Goal: Transaction & Acquisition: Purchase product/service

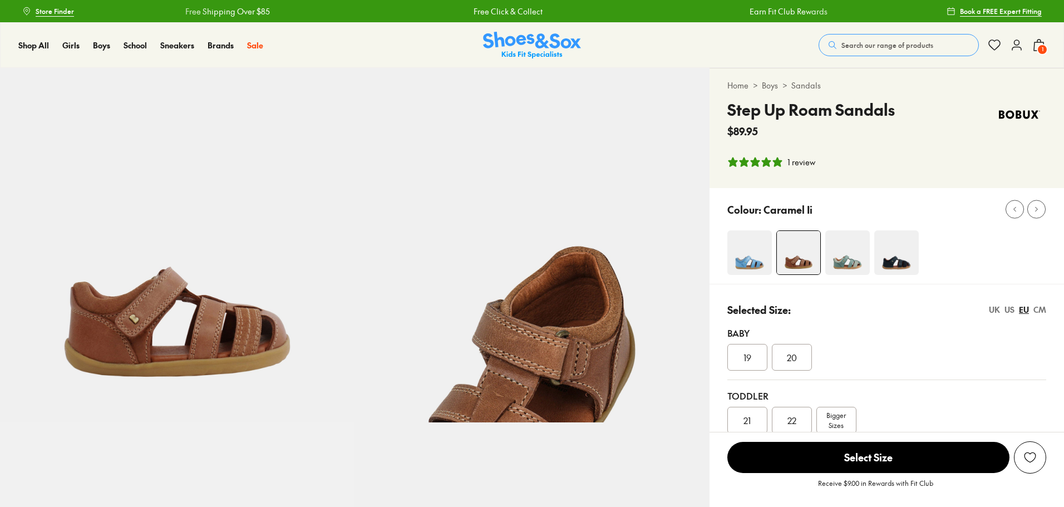
select select "*"
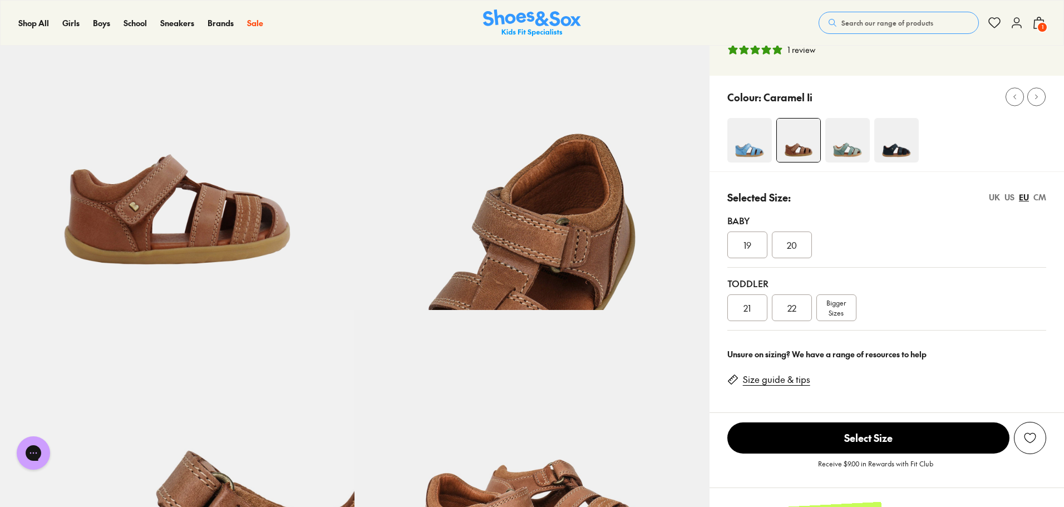
scroll to position [111, 0]
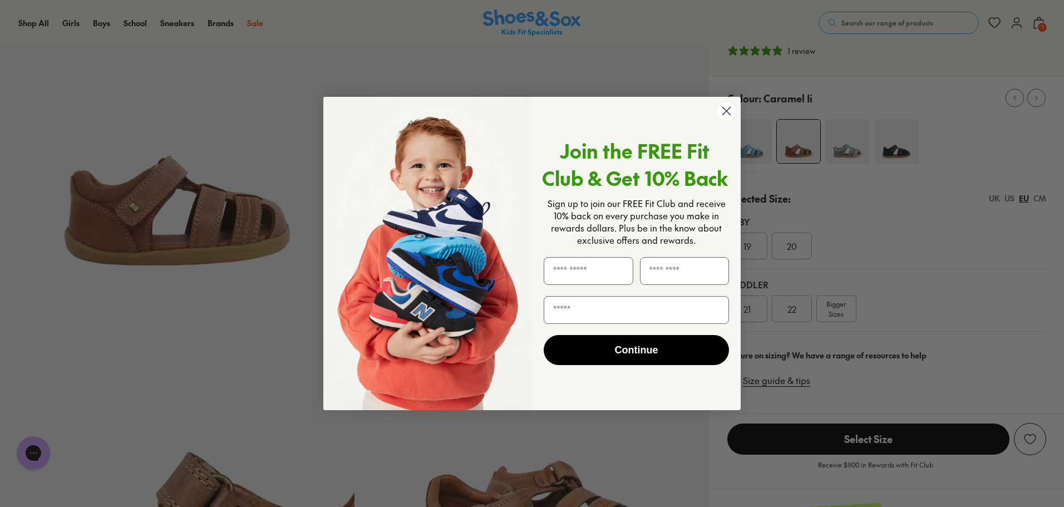
click at [729, 105] on circle "Close dialog" at bounding box center [726, 111] width 18 height 18
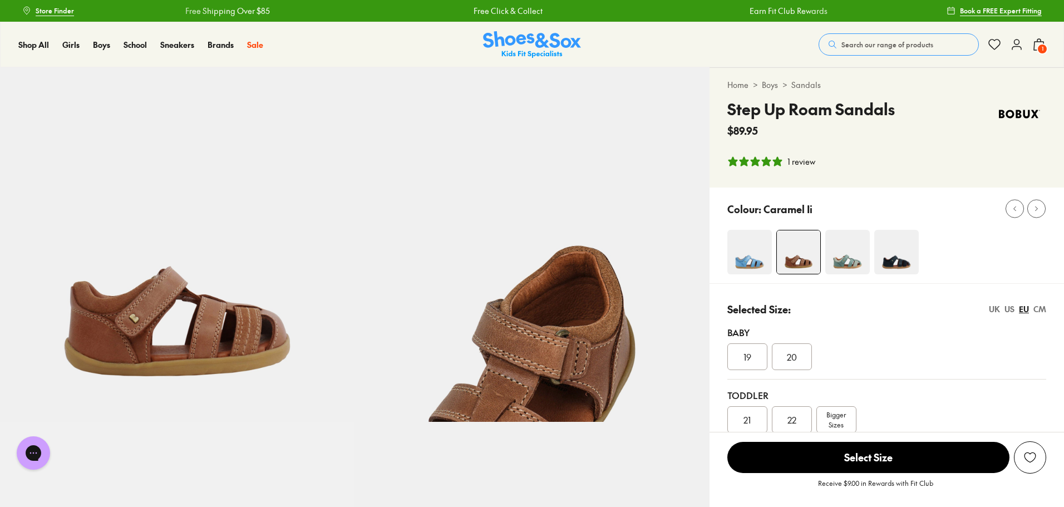
scroll to position [0, 0]
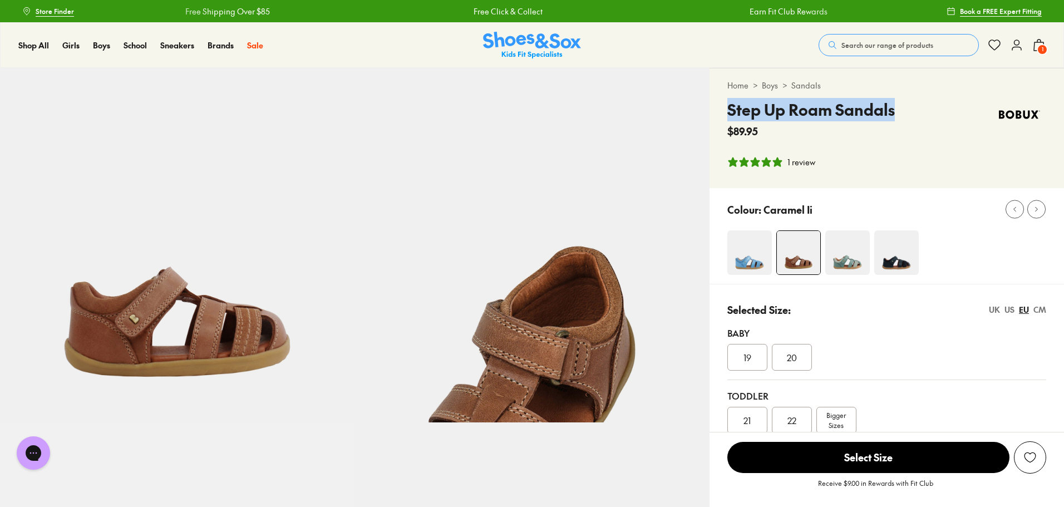
drag, startPoint x: 900, startPoint y: 115, endPoint x: 715, endPoint y: 115, distance: 184.8
click at [715, 115] on div "Home > Boys > Sandals Step Up Roam Sandals $89.95 1 review" at bounding box center [887, 128] width 355 height 120
copy h4 "Step Up Roam Sandals"
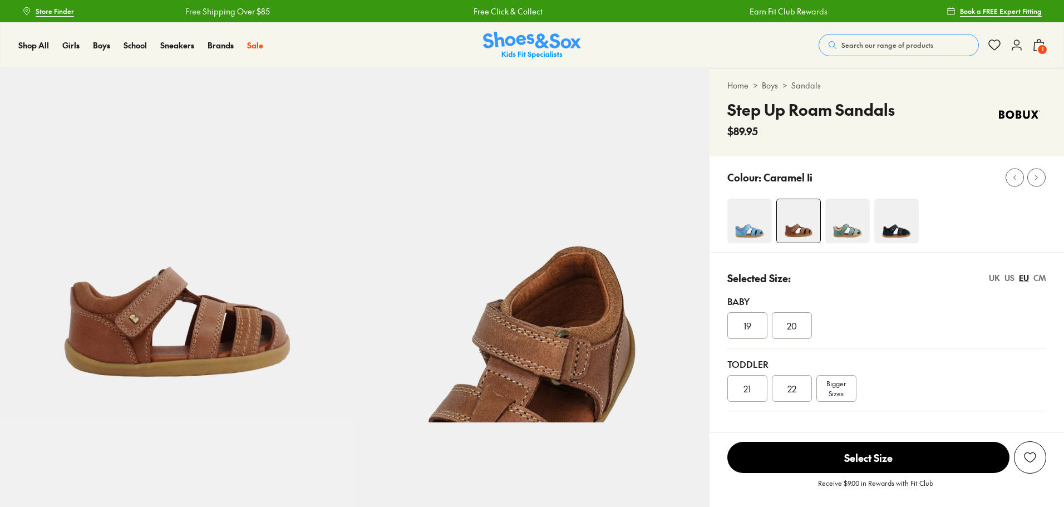
select select "*"
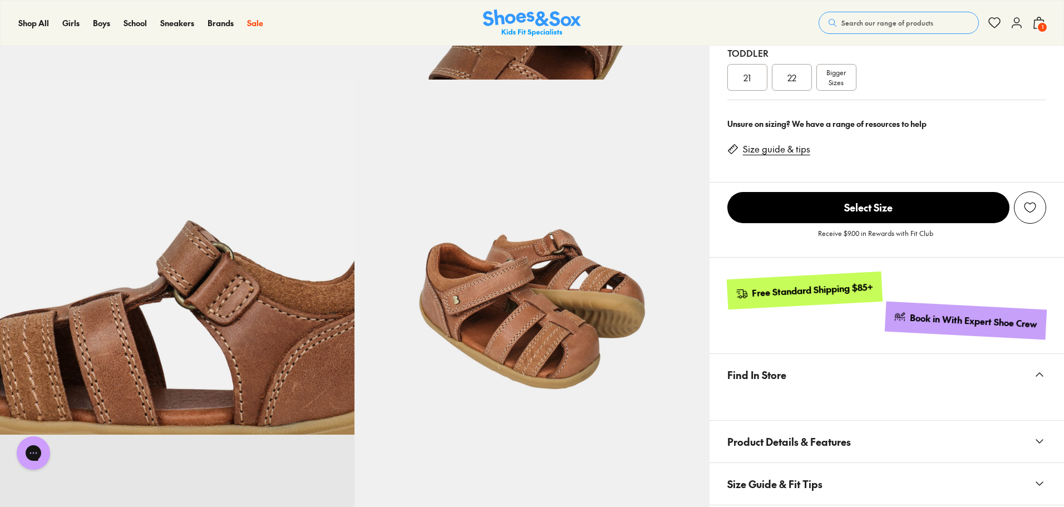
scroll to position [111, 0]
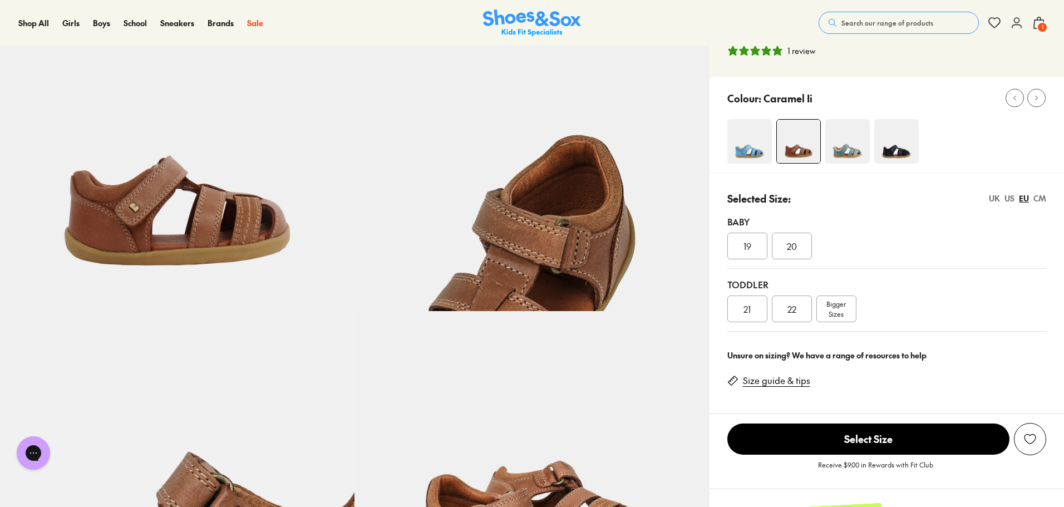
click at [923, 27] on span "Search our range of products" at bounding box center [888, 23] width 92 height 10
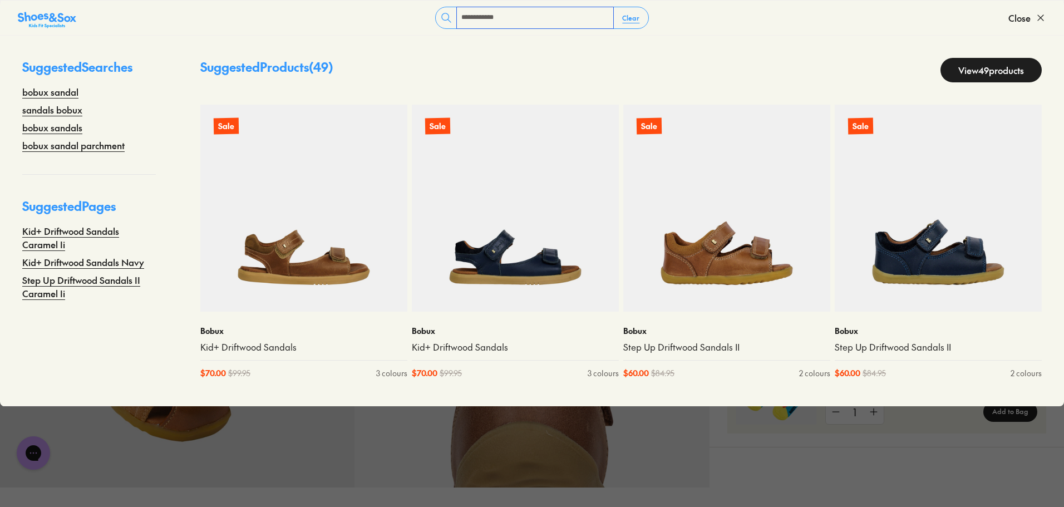
scroll to position [766, 0]
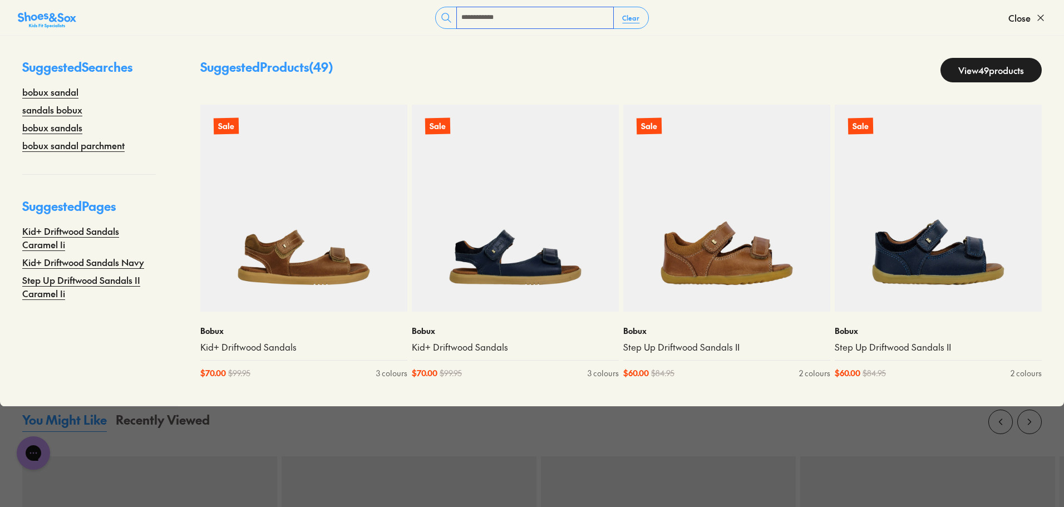
type input "**********"
click at [557, 48] on div "Suggested Products ( 49 ) View 49 products Sale Bobux Kid+ Driftwood Sandals $ …" at bounding box center [621, 221] width 886 height 371
click at [548, 16] on input "**********" at bounding box center [535, 17] width 156 height 21
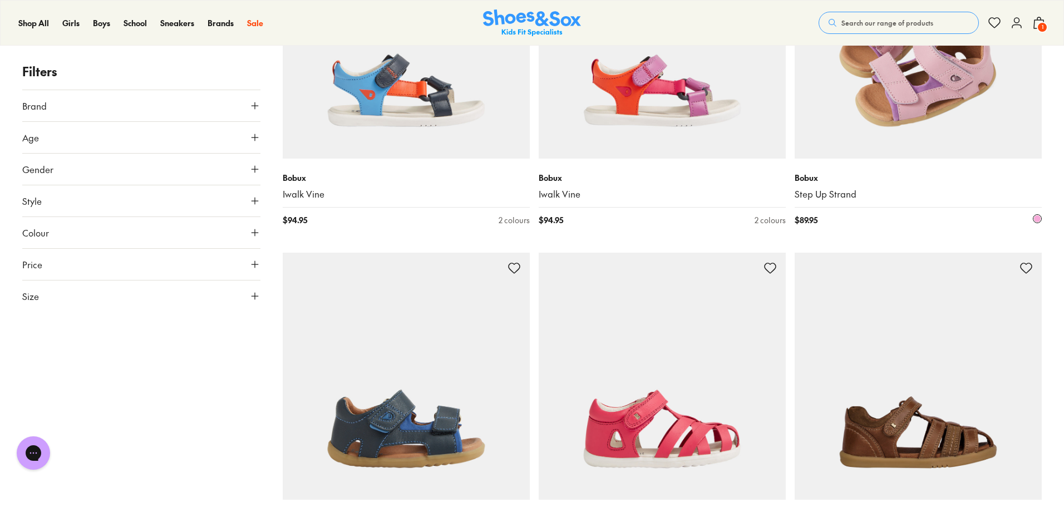
scroll to position [5114, 0]
